Goal: Task Accomplishment & Management: Manage account settings

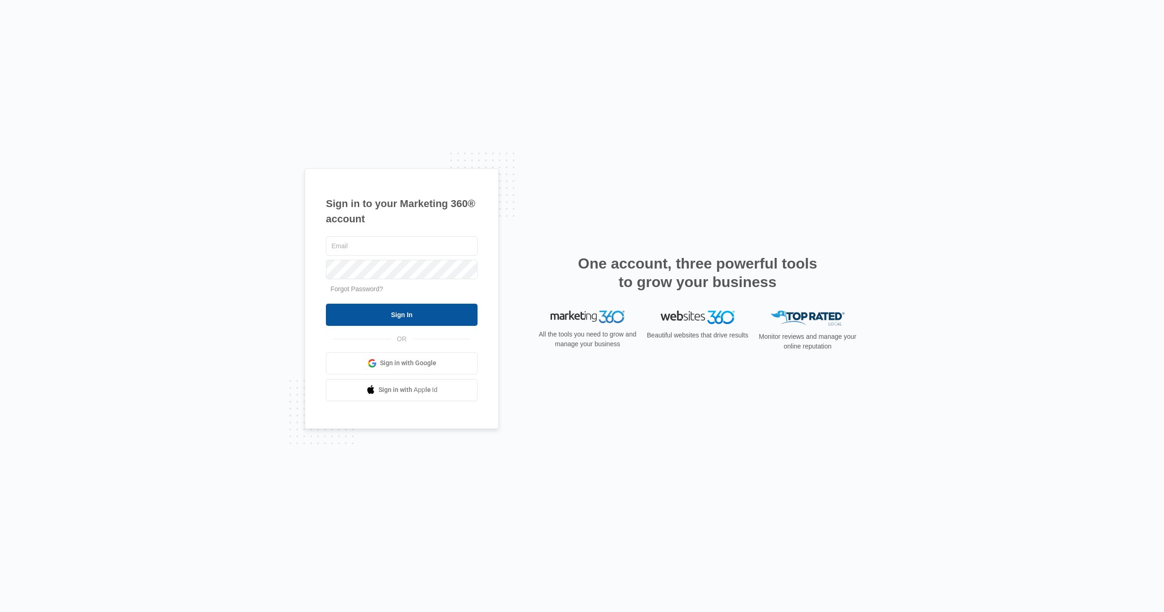
type input "[EMAIL_ADDRESS][DOMAIN_NAME]"
click at [419, 315] on input "Sign In" at bounding box center [402, 315] width 152 height 22
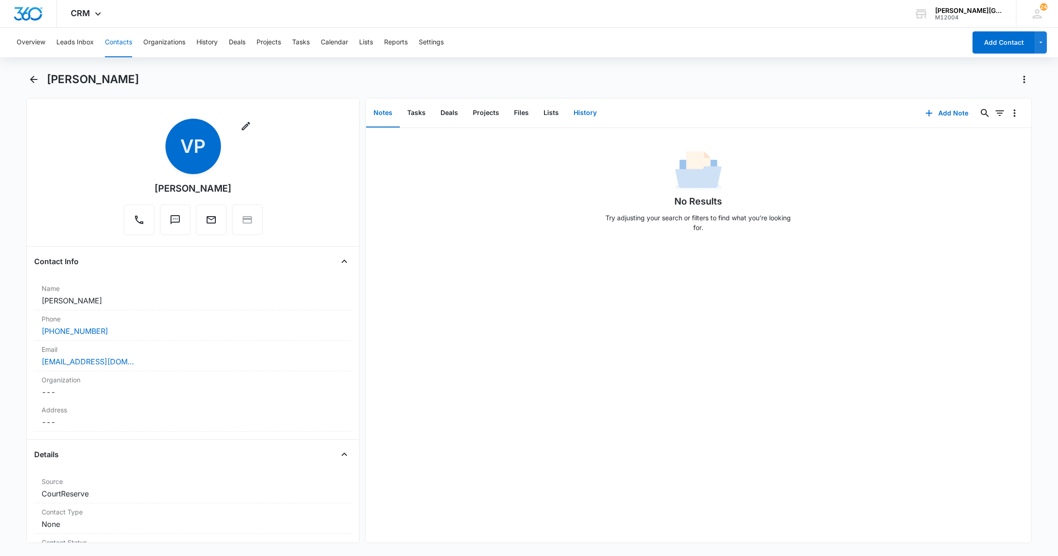
click at [578, 110] on button "History" at bounding box center [585, 113] width 38 height 29
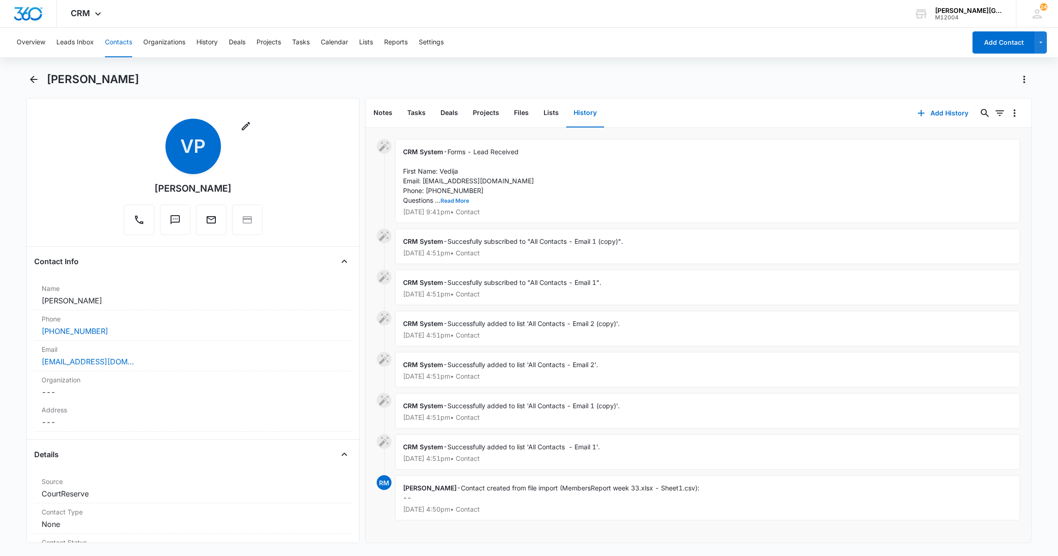
click at [452, 201] on button "Read More" at bounding box center [454, 201] width 29 height 6
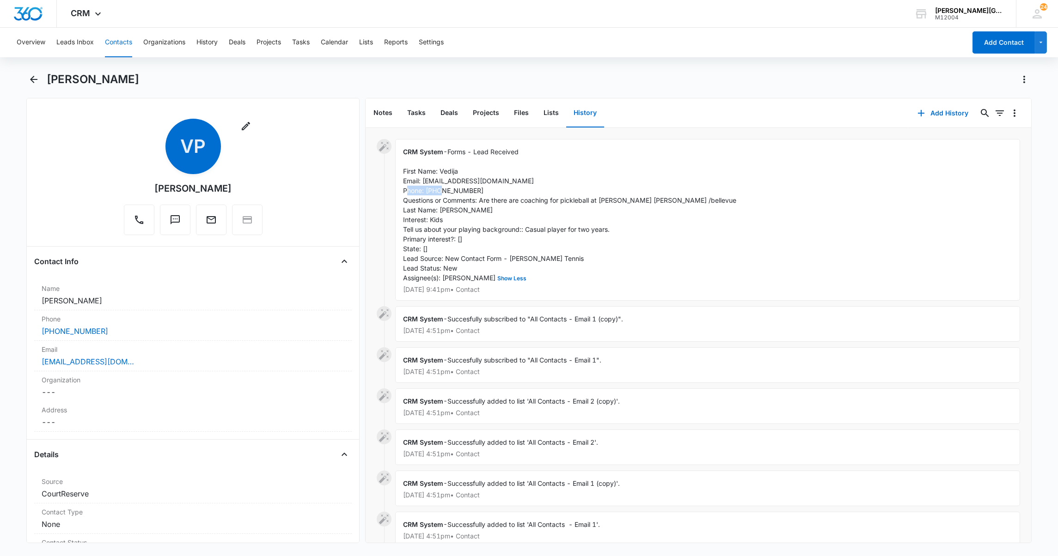
drag, startPoint x: 425, startPoint y: 191, endPoint x: 467, endPoint y: 193, distance: 42.1
click at [467, 193] on span "Forms - Lead Received First Name: Vedija Email: vedijapillay@gmail.com Phone: 6…" at bounding box center [569, 215] width 333 height 134
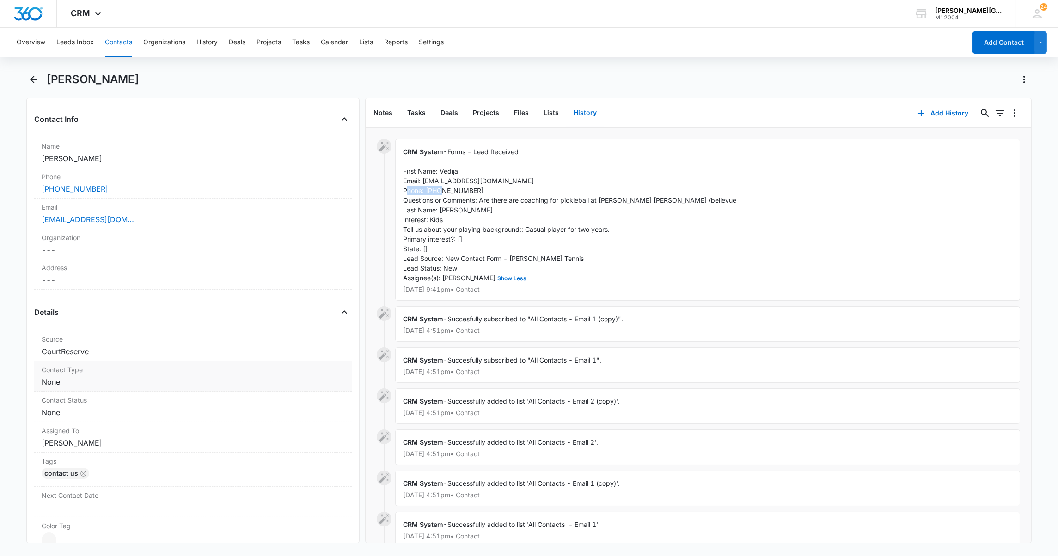
scroll to position [252, 0]
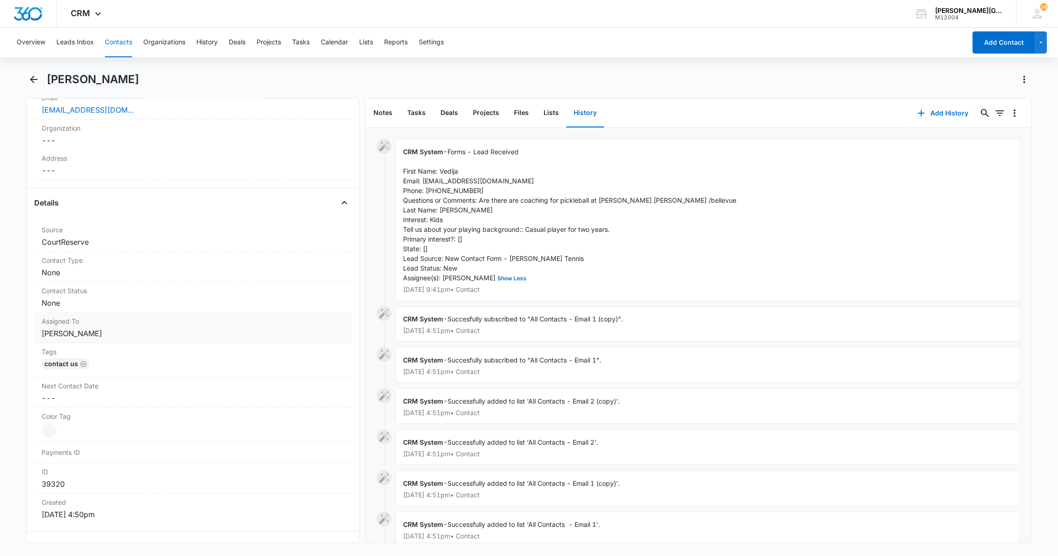
click at [141, 328] on dd "Cancel Save Changes Adilet Mamyrov" at bounding box center [193, 333] width 303 height 11
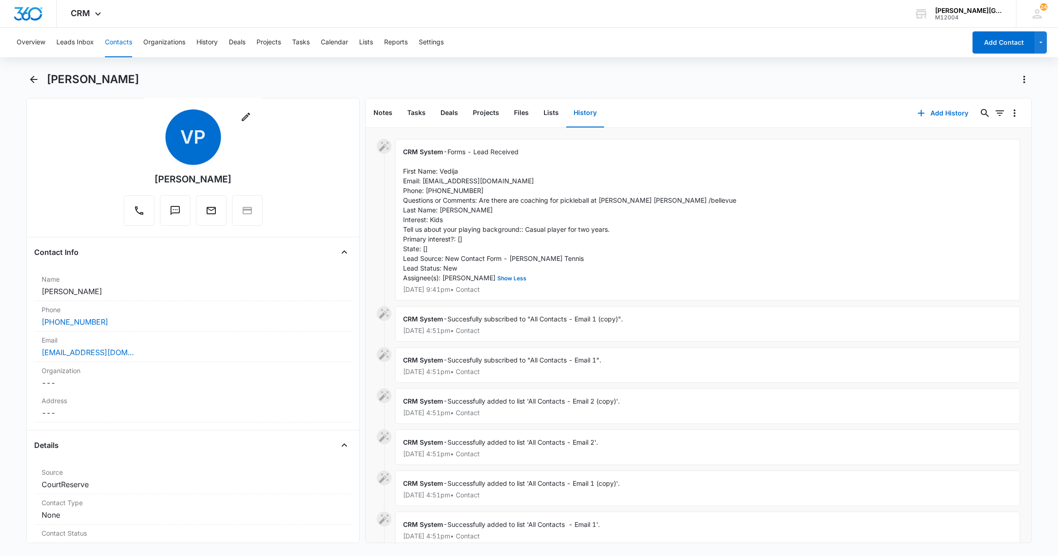
scroll to position [0, 0]
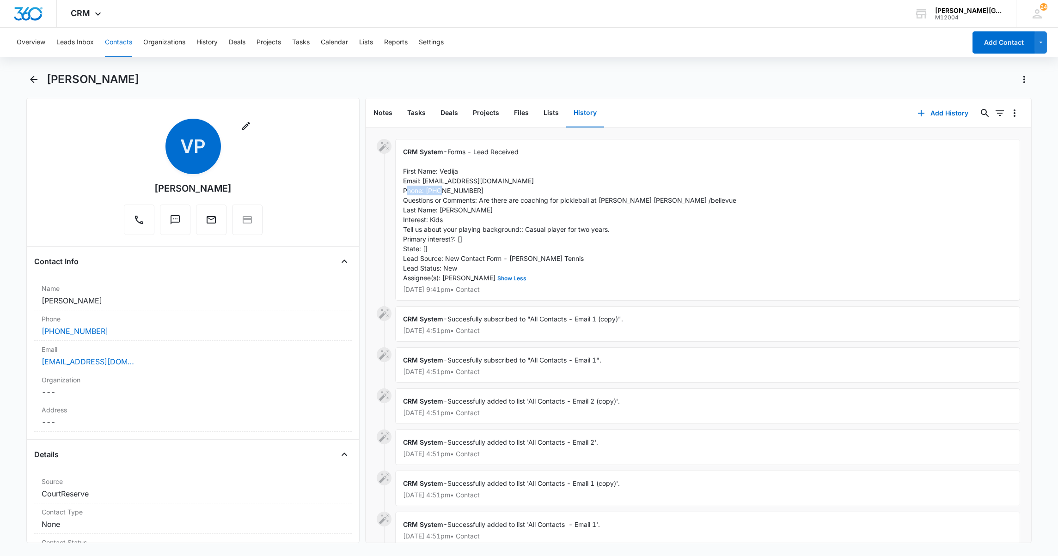
drag, startPoint x: 425, startPoint y: 190, endPoint x: 466, endPoint y: 190, distance: 41.1
click at [466, 190] on span "Forms - Lead Received First Name: Vedija Email: vedijapillay@gmail.com Phone: 6…" at bounding box center [569, 215] width 333 height 134
copy span "6692085510"
